Goal: Entertainment & Leisure: Browse casually

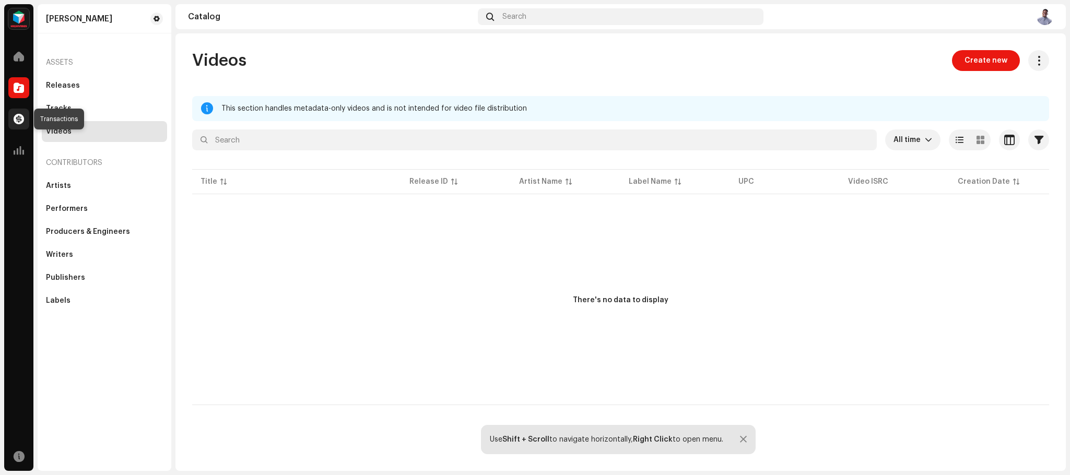
click at [11, 121] on div at bounding box center [18, 119] width 21 height 21
click at [16, 116] on span at bounding box center [19, 119] width 10 height 8
click at [20, 117] on span at bounding box center [19, 119] width 10 height 8
click at [16, 149] on span at bounding box center [19, 150] width 10 height 8
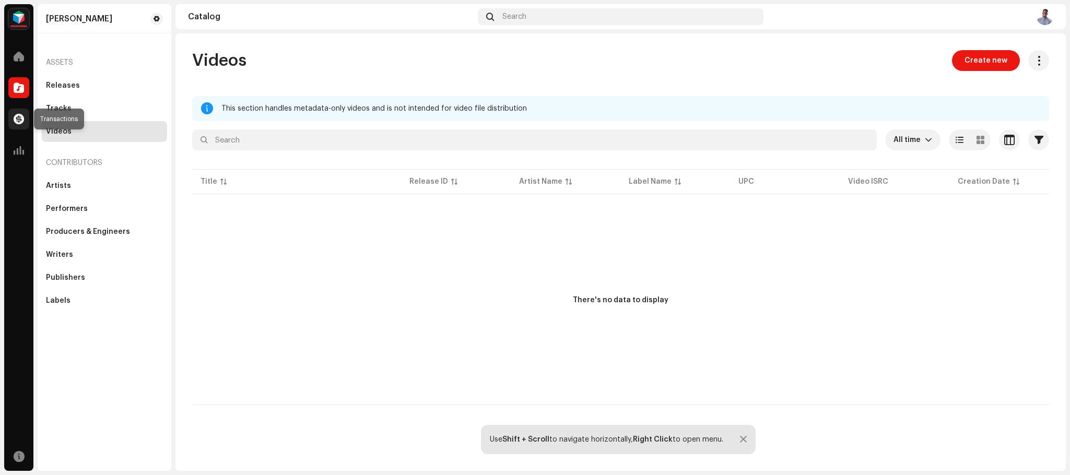
click at [16, 119] on span at bounding box center [19, 119] width 10 height 8
